Goal: Transaction & Acquisition: Purchase product/service

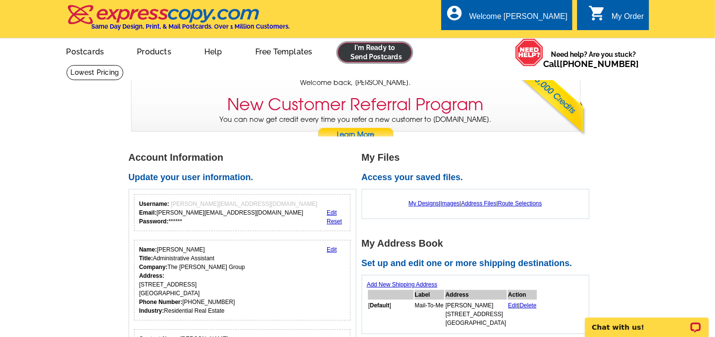
click at [375, 50] on link at bounding box center [375, 52] width 74 height 19
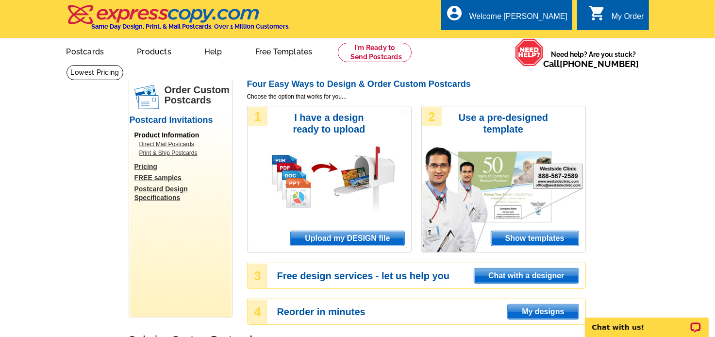
click at [354, 237] on span "Upload my DESIGN file" at bounding box center [347, 238] width 113 height 15
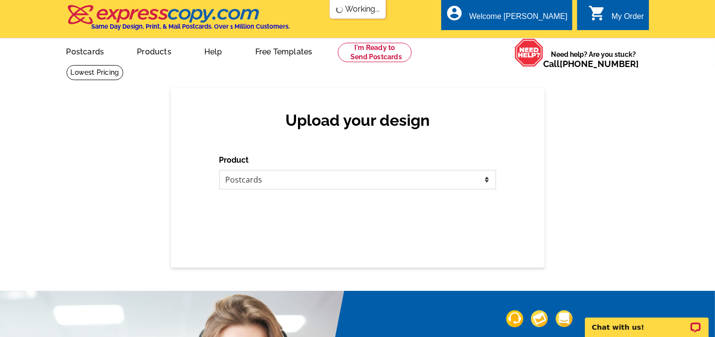
click at [486, 180] on select "Please select the type of file... Postcards Business Cards Letters and flyers G…" at bounding box center [357, 179] width 277 height 19
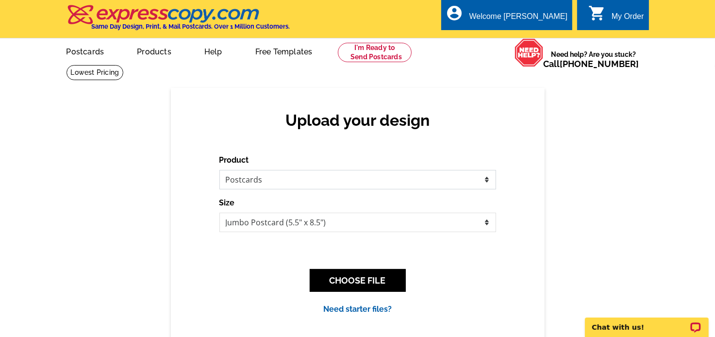
click at [219, 170] on select "Please select the type of file... Postcards Business Cards Letters and flyers G…" at bounding box center [357, 179] width 277 height 19
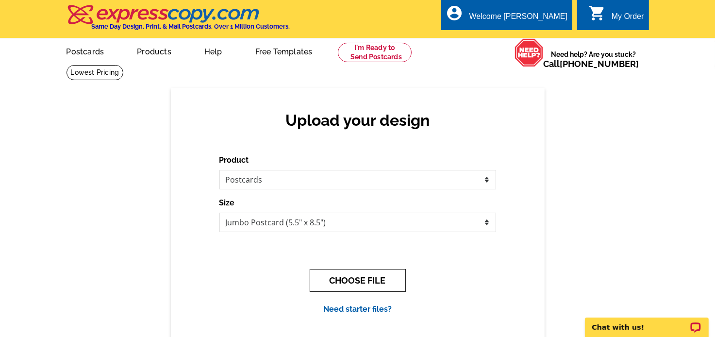
click at [351, 277] on button "CHOOSE FILE" at bounding box center [358, 280] width 96 height 23
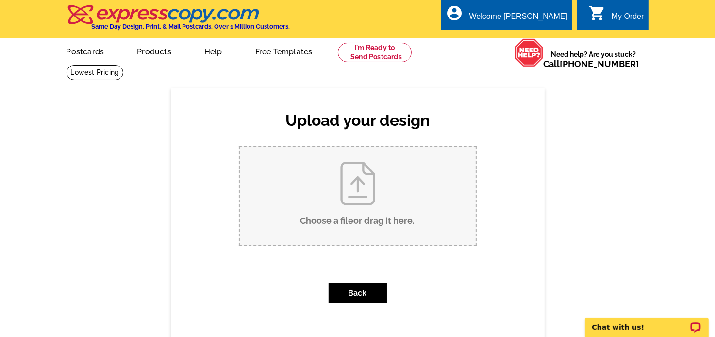
click at [365, 221] on input "Choose a file or drag it here ." at bounding box center [358, 196] width 236 height 98
type input "C:\fakepath\AllenhurstFront (3).pdf"
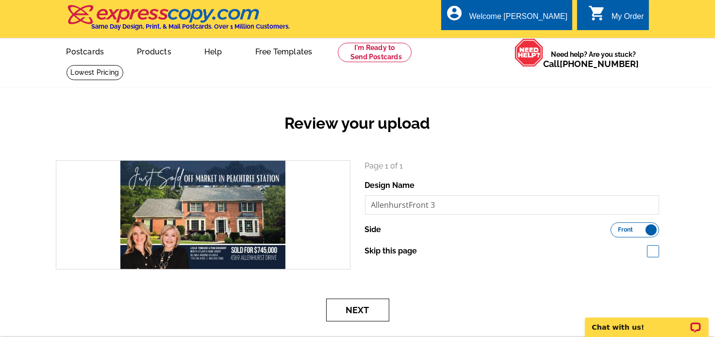
click at [369, 308] on button "Next" at bounding box center [357, 310] width 63 height 23
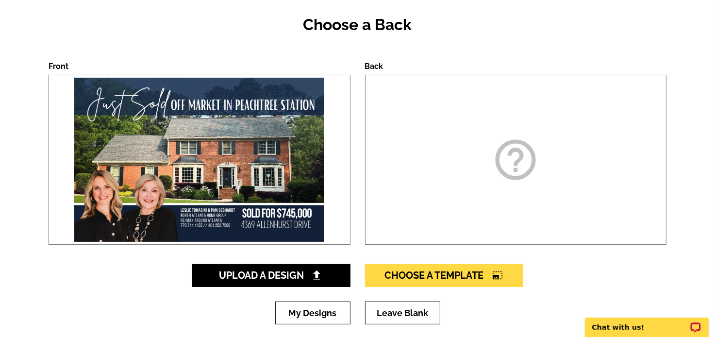
scroll to position [124, 0]
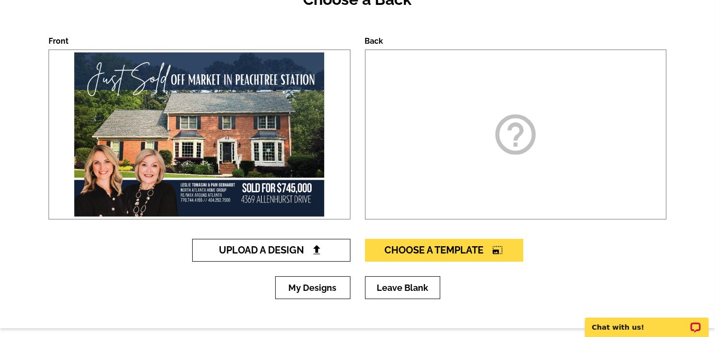
click at [307, 252] on span "Upload A Design" at bounding box center [271, 250] width 104 height 12
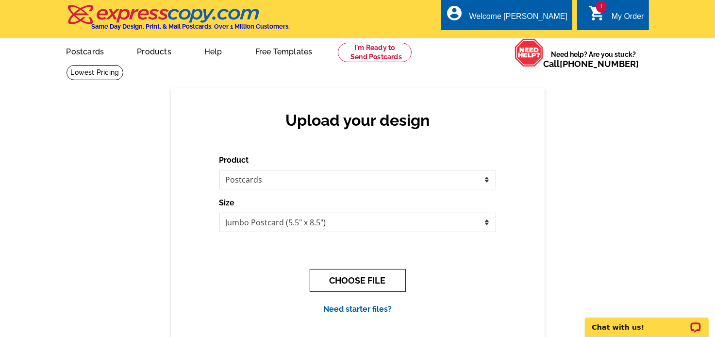
click at [379, 277] on button "CHOOSE FILE" at bounding box center [358, 280] width 96 height 23
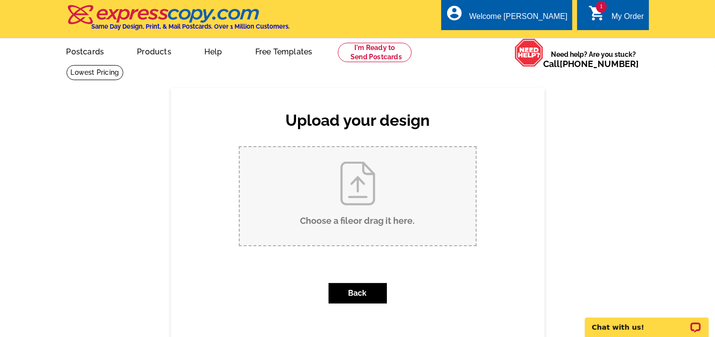
click at [364, 223] on input "Choose a file or drag it here ." at bounding box center [358, 196] width 236 height 98
type input "C:\fakepath\UpdatedAllenhurstBack.pdf"
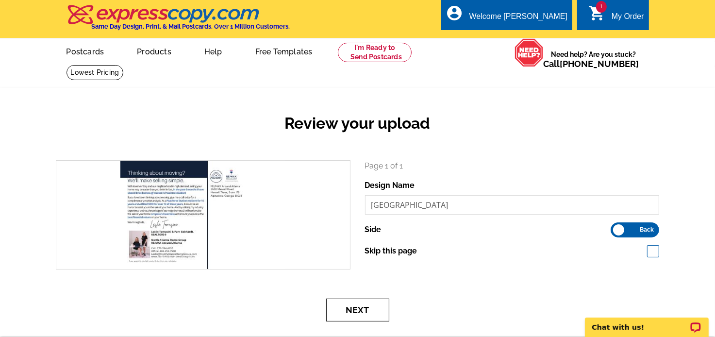
click at [349, 307] on button "Next" at bounding box center [357, 310] width 63 height 23
click at [361, 311] on button "Next" at bounding box center [357, 310] width 63 height 23
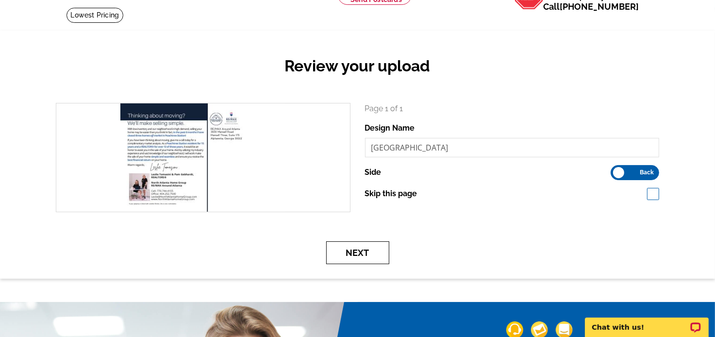
scroll to position [68, 0]
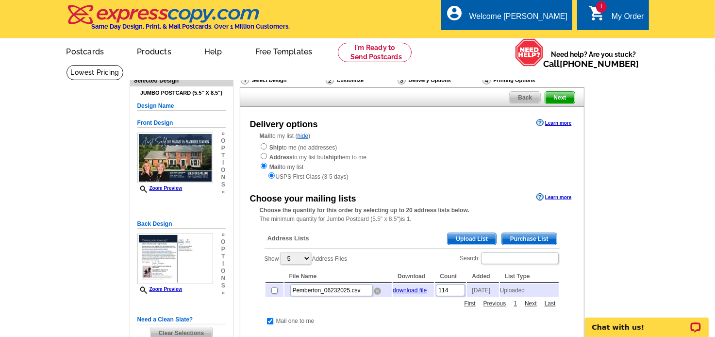
click at [376, 292] on img at bounding box center [377, 290] width 7 height 7
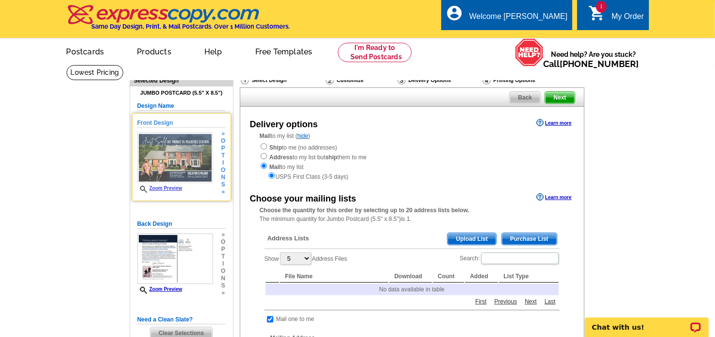
click at [174, 185] on link "Zoom Preview" at bounding box center [159, 187] width 45 height 5
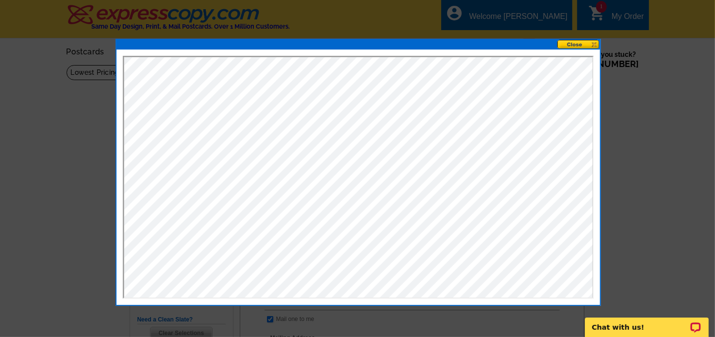
click at [596, 45] on button at bounding box center [578, 44] width 43 height 9
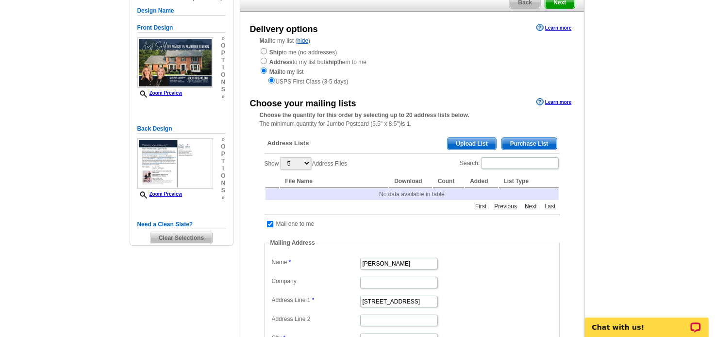
scroll to position [99, 0]
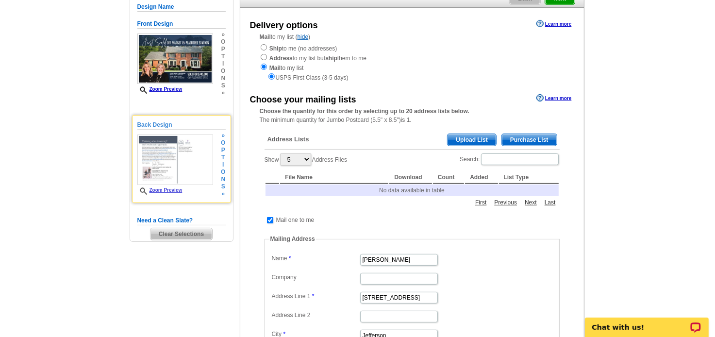
click at [169, 187] on link "Zoom Preview" at bounding box center [159, 189] width 45 height 5
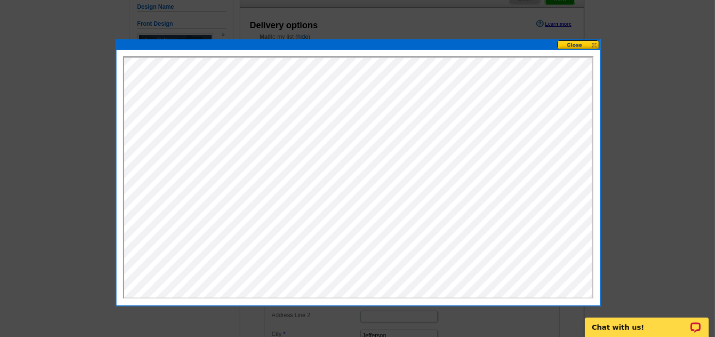
scroll to position [0, 0]
click at [595, 45] on button at bounding box center [578, 44] width 43 height 9
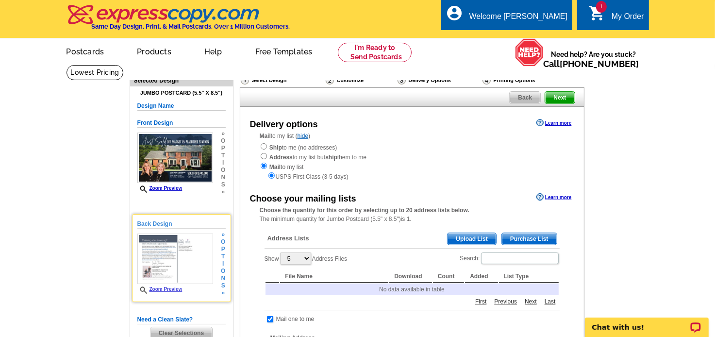
click at [164, 288] on link "Zoom Preview" at bounding box center [159, 288] width 45 height 5
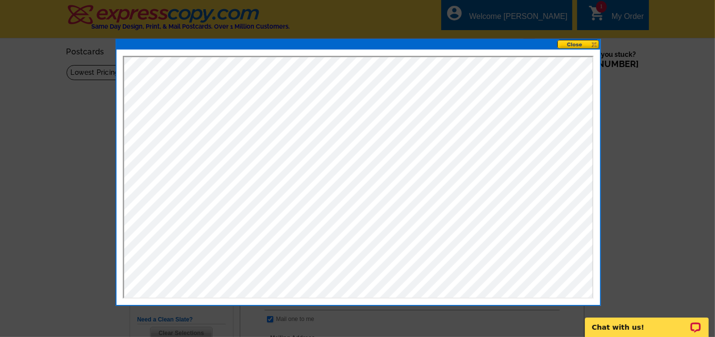
click at [593, 43] on button at bounding box center [578, 44] width 43 height 9
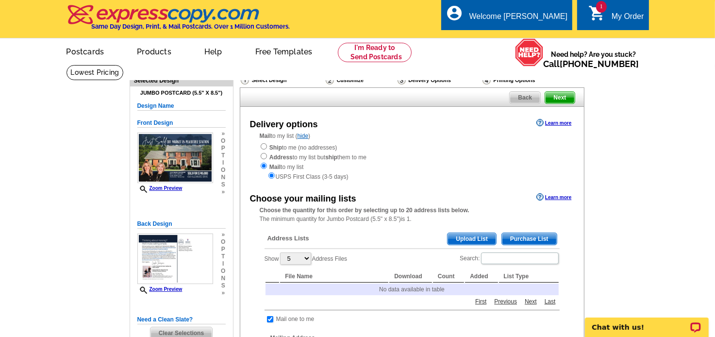
click at [469, 243] on span "Upload List" at bounding box center [472, 239] width 48 height 12
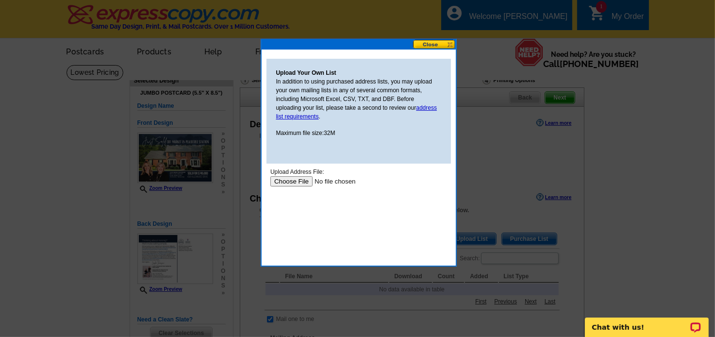
click at [305, 181] on input "file" at bounding box center [331, 181] width 123 height 10
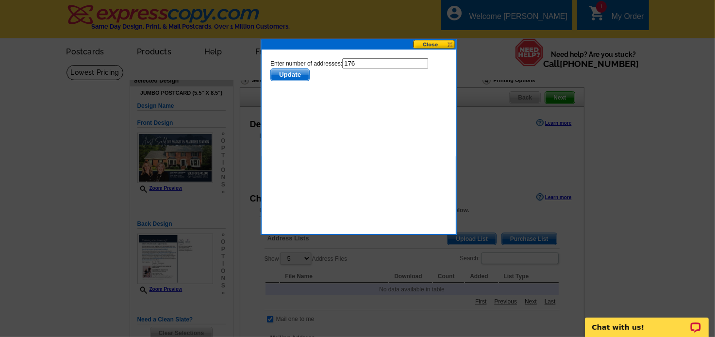
click at [291, 78] on span "Update" at bounding box center [289, 74] width 38 height 12
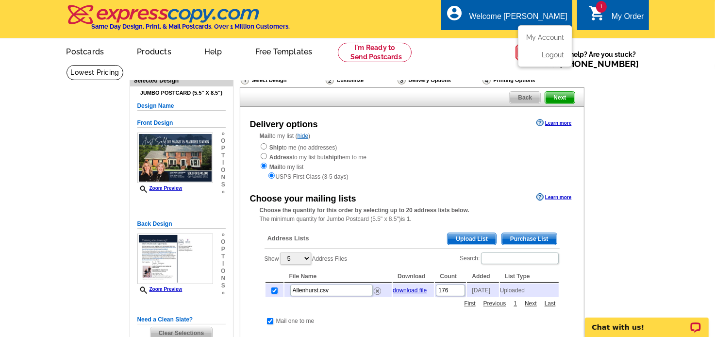
click at [527, 15] on div "Welcome [PERSON_NAME]" at bounding box center [519, 19] width 98 height 14
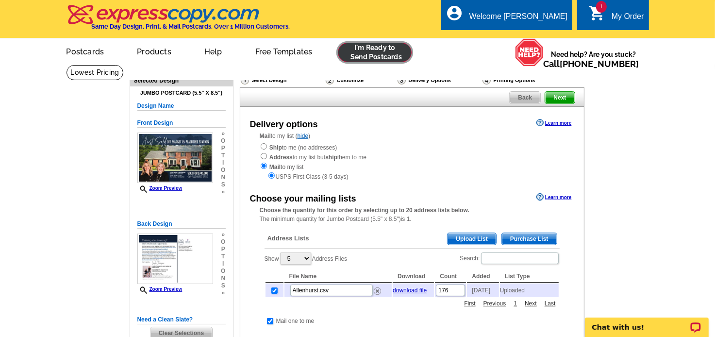
click at [387, 52] on link at bounding box center [375, 52] width 74 height 19
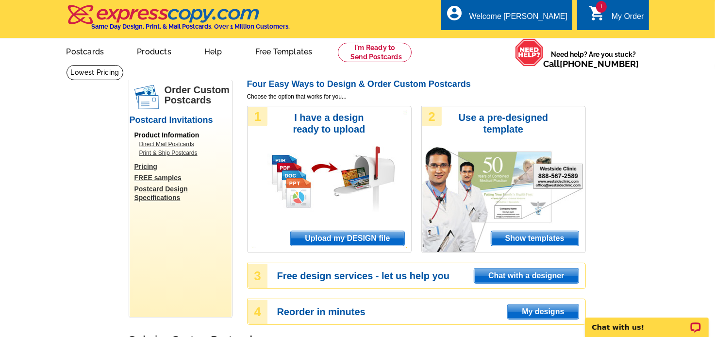
click at [357, 240] on span "Upload my DESIGN file" at bounding box center [347, 238] width 113 height 15
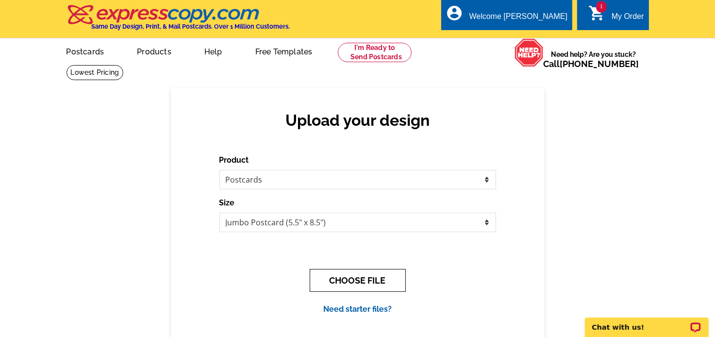
click at [377, 277] on button "CHOOSE FILE" at bounding box center [358, 280] width 96 height 23
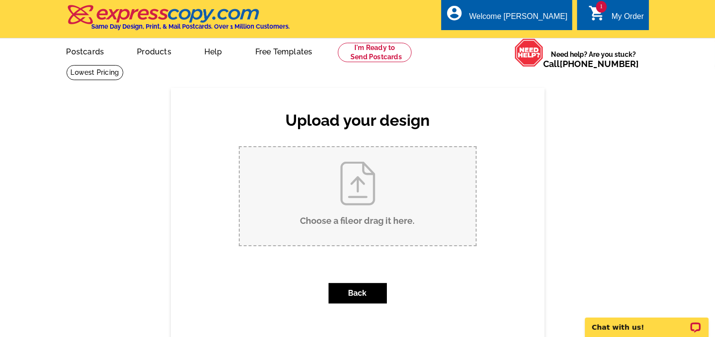
click at [370, 224] on input "Choose a file or drag it here ." at bounding box center [358, 196] width 236 height 98
type input "C:\fakepath\AmbergladeFront.pdf"
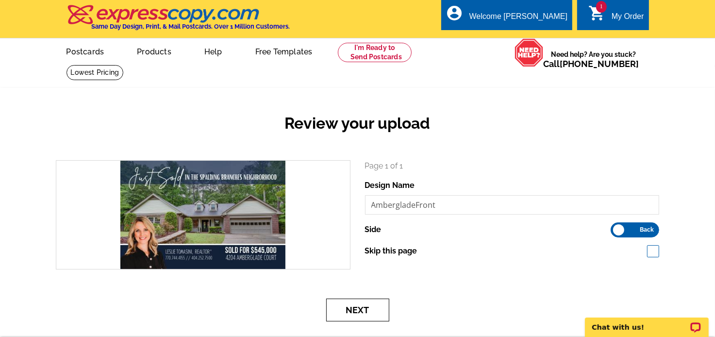
click at [350, 314] on button "Next" at bounding box center [357, 310] width 63 height 23
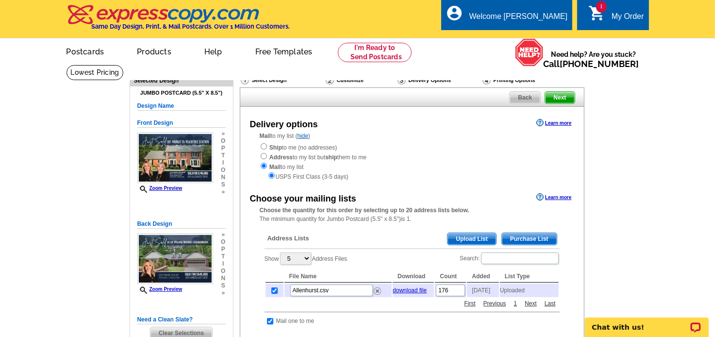
click at [189, 330] on span "Clear Selections" at bounding box center [182, 333] width 62 height 12
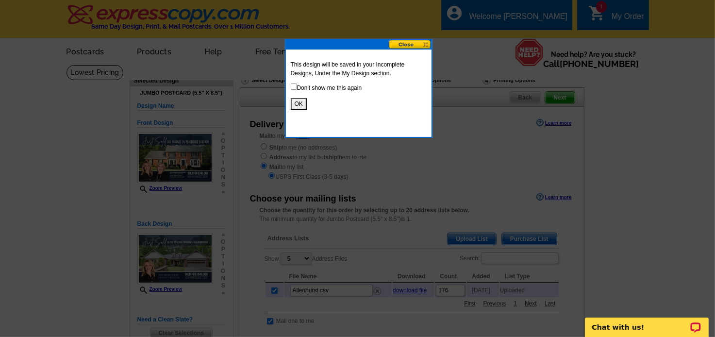
click at [298, 105] on button "OK" at bounding box center [299, 104] width 16 height 12
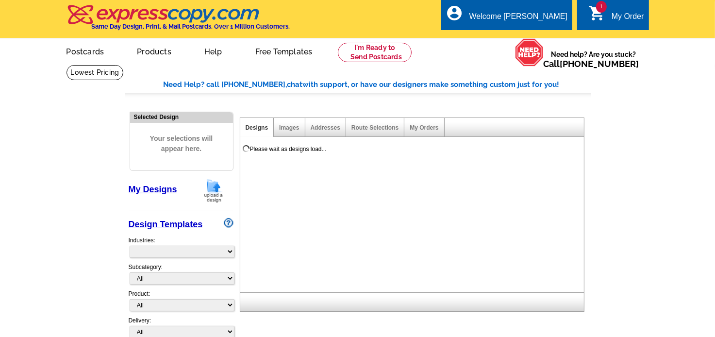
select select "785"
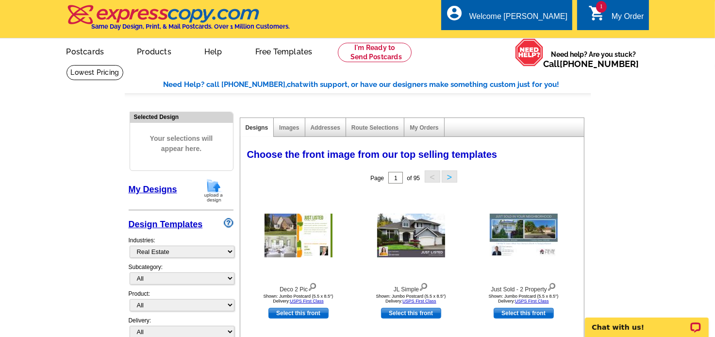
click at [161, 188] on link "My Designs" at bounding box center [153, 190] width 49 height 10
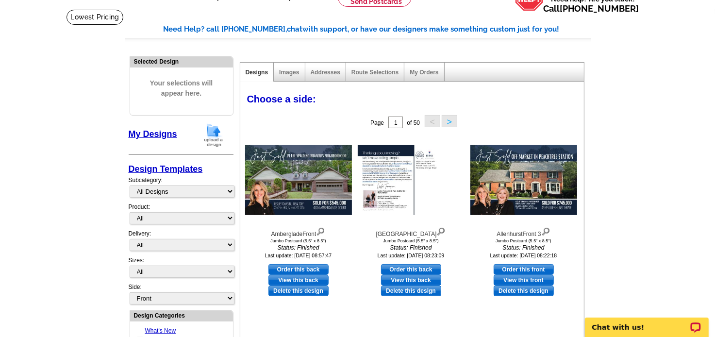
scroll to position [64, 0]
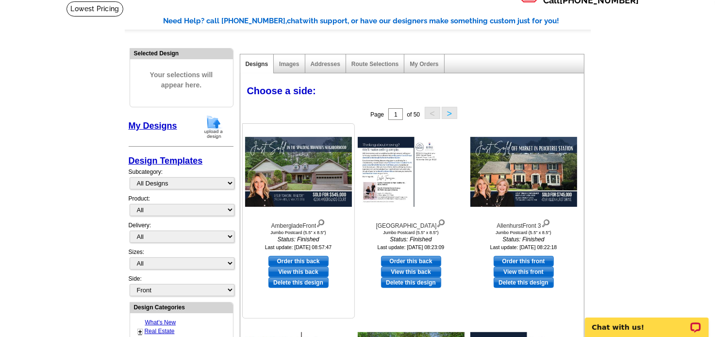
click at [318, 285] on link "Delete this design" at bounding box center [299, 282] width 60 height 11
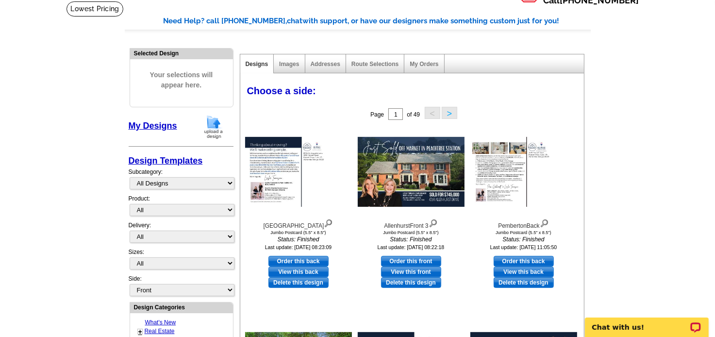
scroll to position [0, 0]
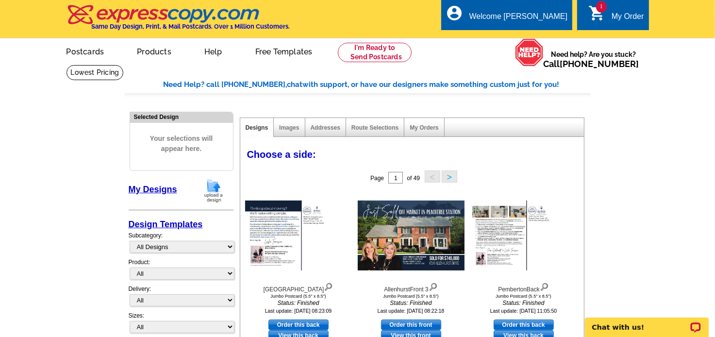
click at [629, 15] on div "My Order" at bounding box center [628, 19] width 33 height 14
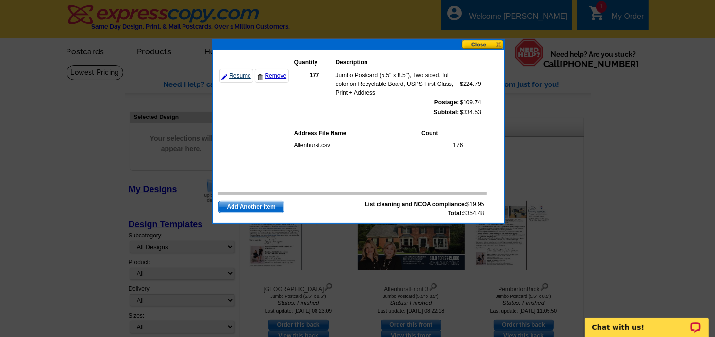
click at [241, 74] on link "Resume" at bounding box center [236, 76] width 34 height 14
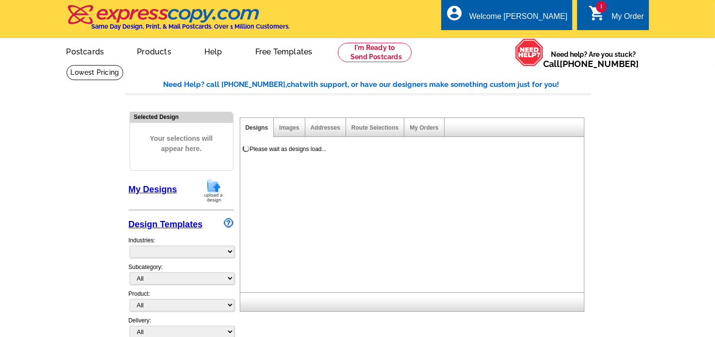
select select "785"
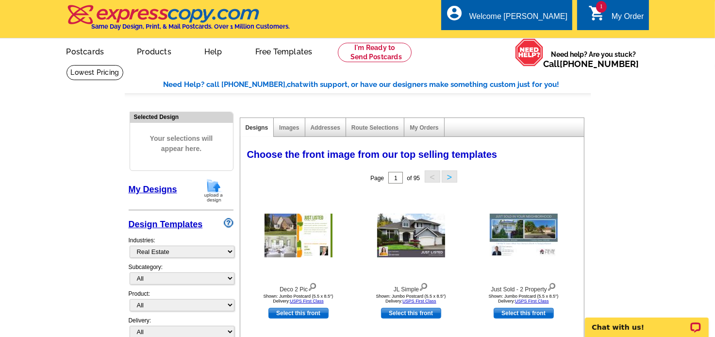
click at [617, 15] on div "My Order" at bounding box center [628, 19] width 33 height 14
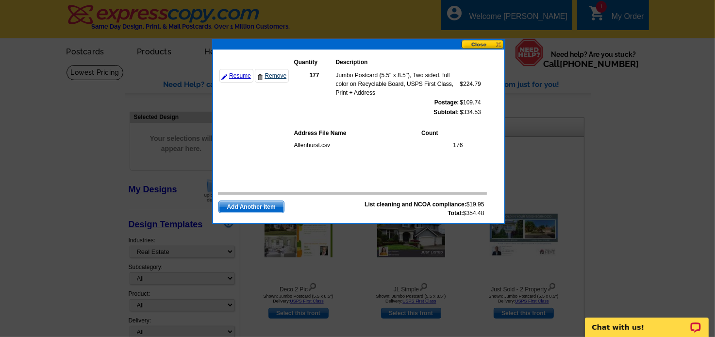
click at [273, 72] on link "Remove" at bounding box center [272, 76] width 34 height 14
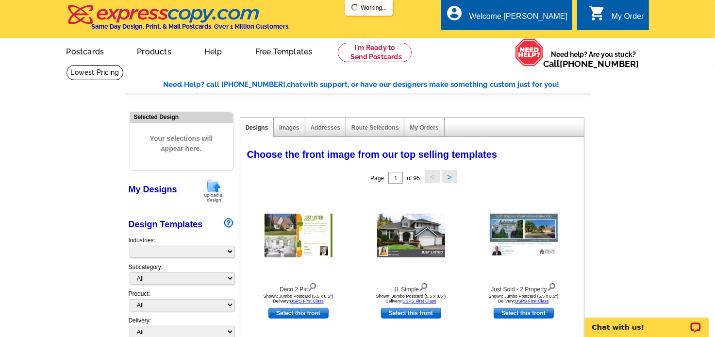
select select "785"
click at [166, 191] on link "My Designs" at bounding box center [153, 190] width 49 height 10
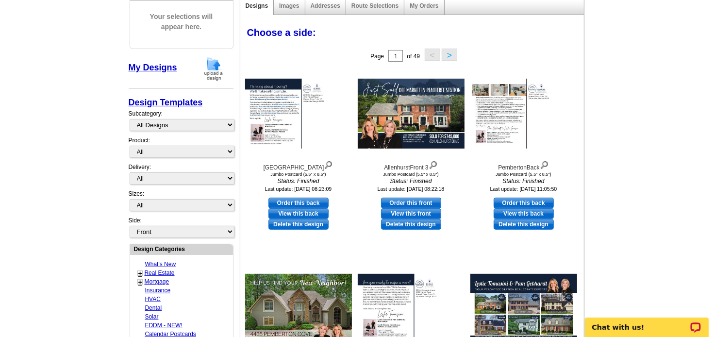
scroll to position [130, 0]
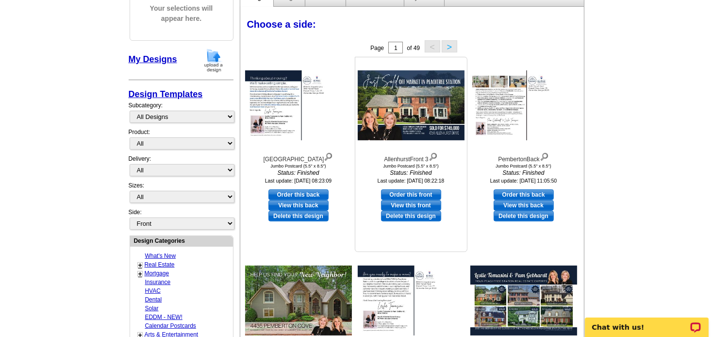
click at [411, 193] on link "Order this front" at bounding box center [411, 194] width 60 height 11
select select "2"
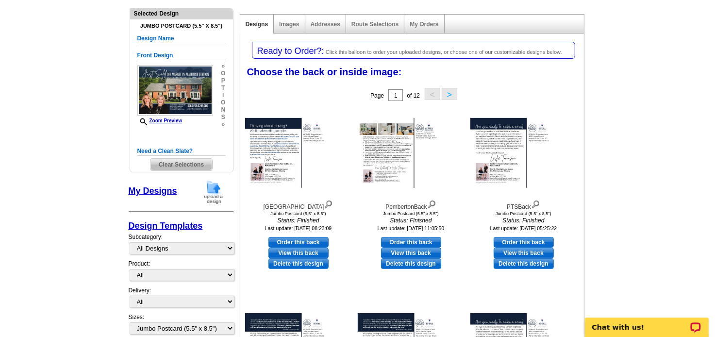
scroll to position [110, 0]
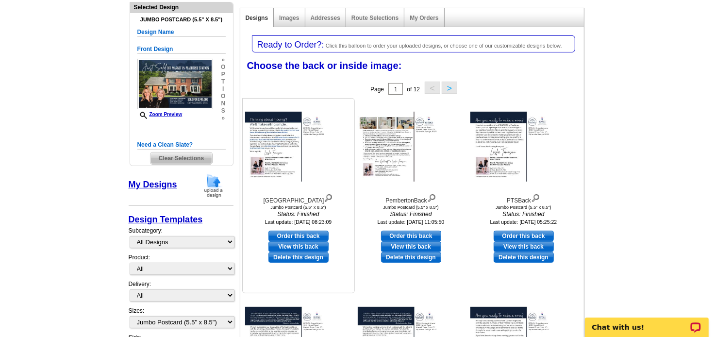
click at [302, 235] on link "Order this back" at bounding box center [299, 236] width 60 height 11
select select "front"
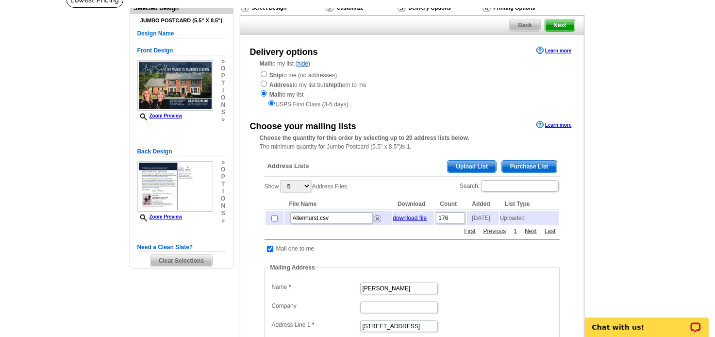
scroll to position [71, 0]
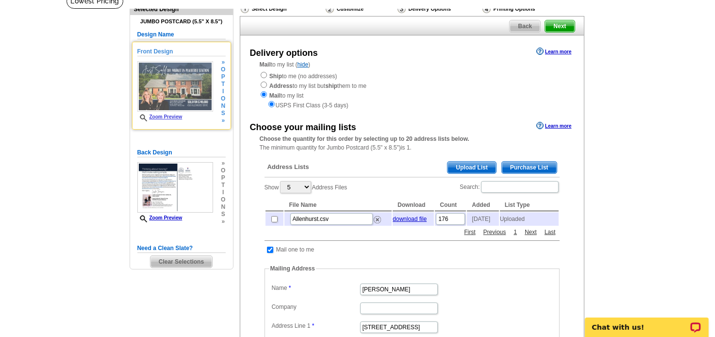
click at [156, 115] on link "Zoom Preview" at bounding box center [159, 116] width 45 height 5
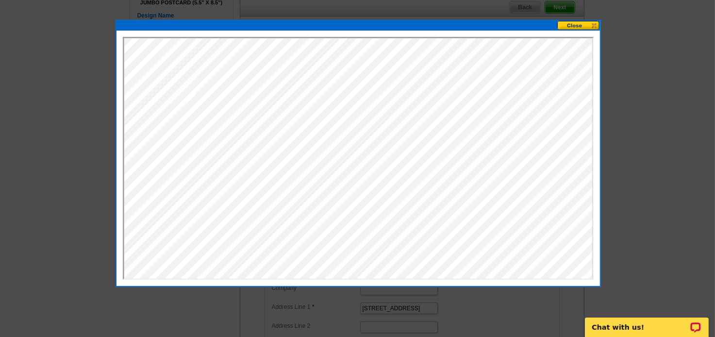
scroll to position [91, 0]
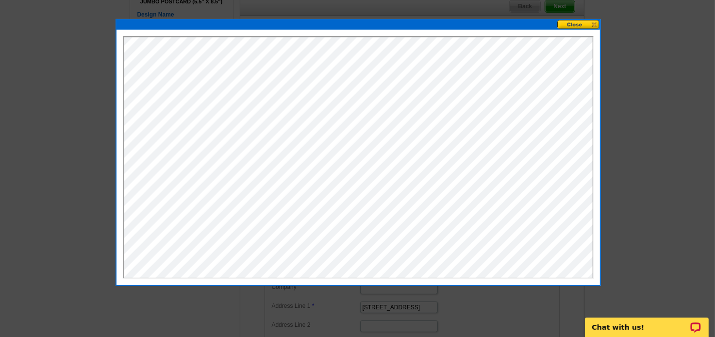
click at [594, 20] on button at bounding box center [578, 24] width 43 height 9
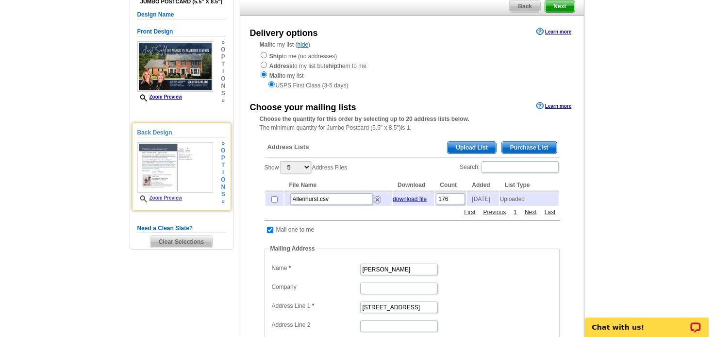
click at [164, 197] on link "Zoom Preview" at bounding box center [159, 197] width 45 height 5
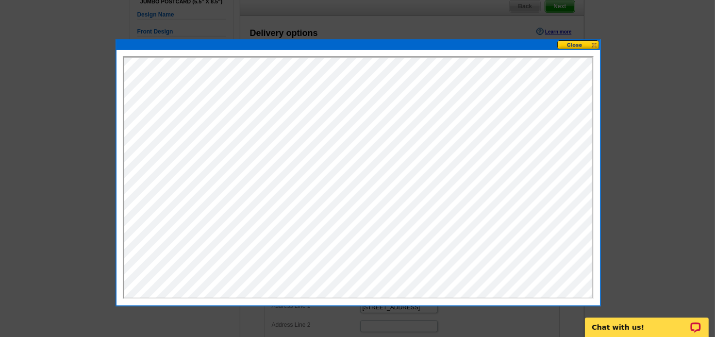
scroll to position [0, 0]
click at [596, 44] on button at bounding box center [578, 44] width 43 height 9
